Goal: Transaction & Acquisition: Purchase product/service

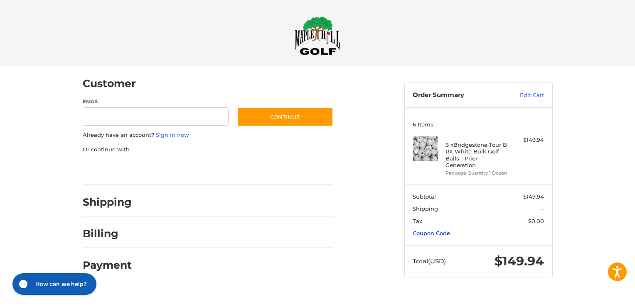
click at [427, 230] on link "Coupon Code" at bounding box center [430, 233] width 37 height 7
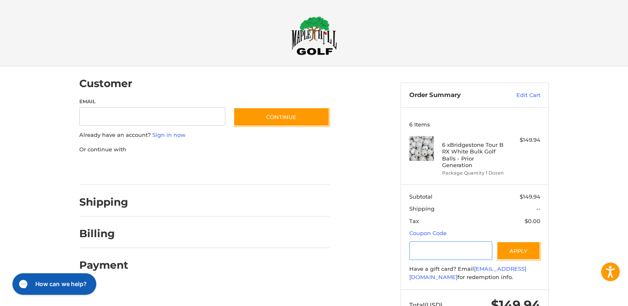
click at [426, 242] on input "Gift Certificate or Coupon Code" at bounding box center [450, 251] width 83 height 19
type input "*********"
click at [512, 243] on button "Apply" at bounding box center [519, 251] width 44 height 19
